Goal: Task Accomplishment & Management: Manage account settings

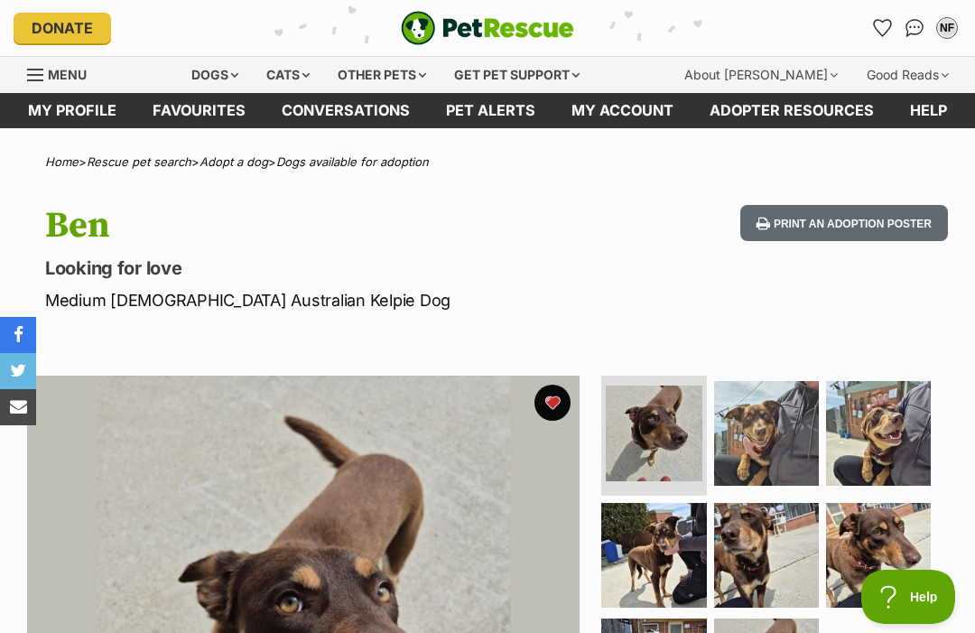
click at [210, 116] on link "Favourites" at bounding box center [199, 110] width 129 height 35
